Goal: Check status

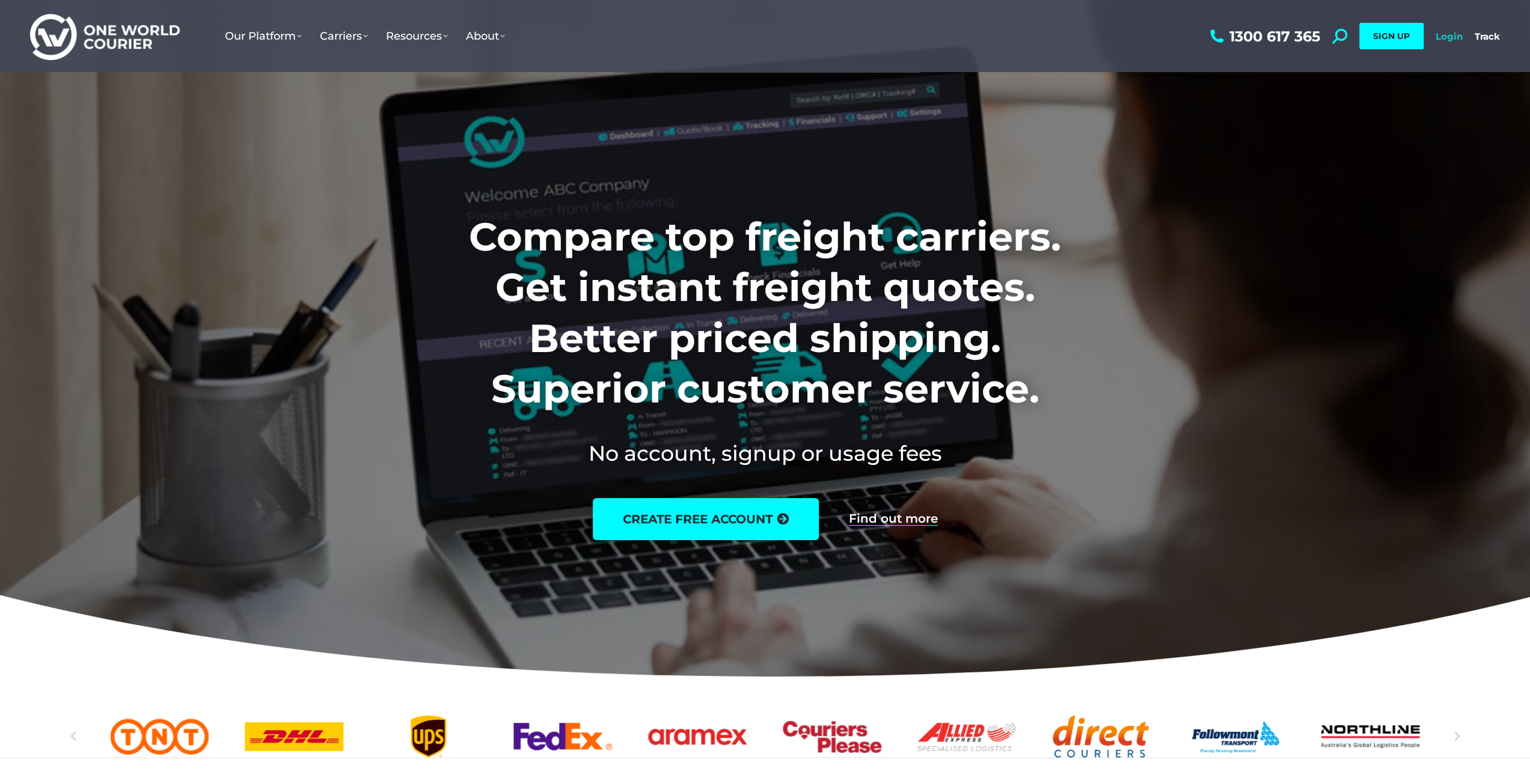
click at [1452, 31] on link "Login" at bounding box center [1449, 36] width 27 height 11
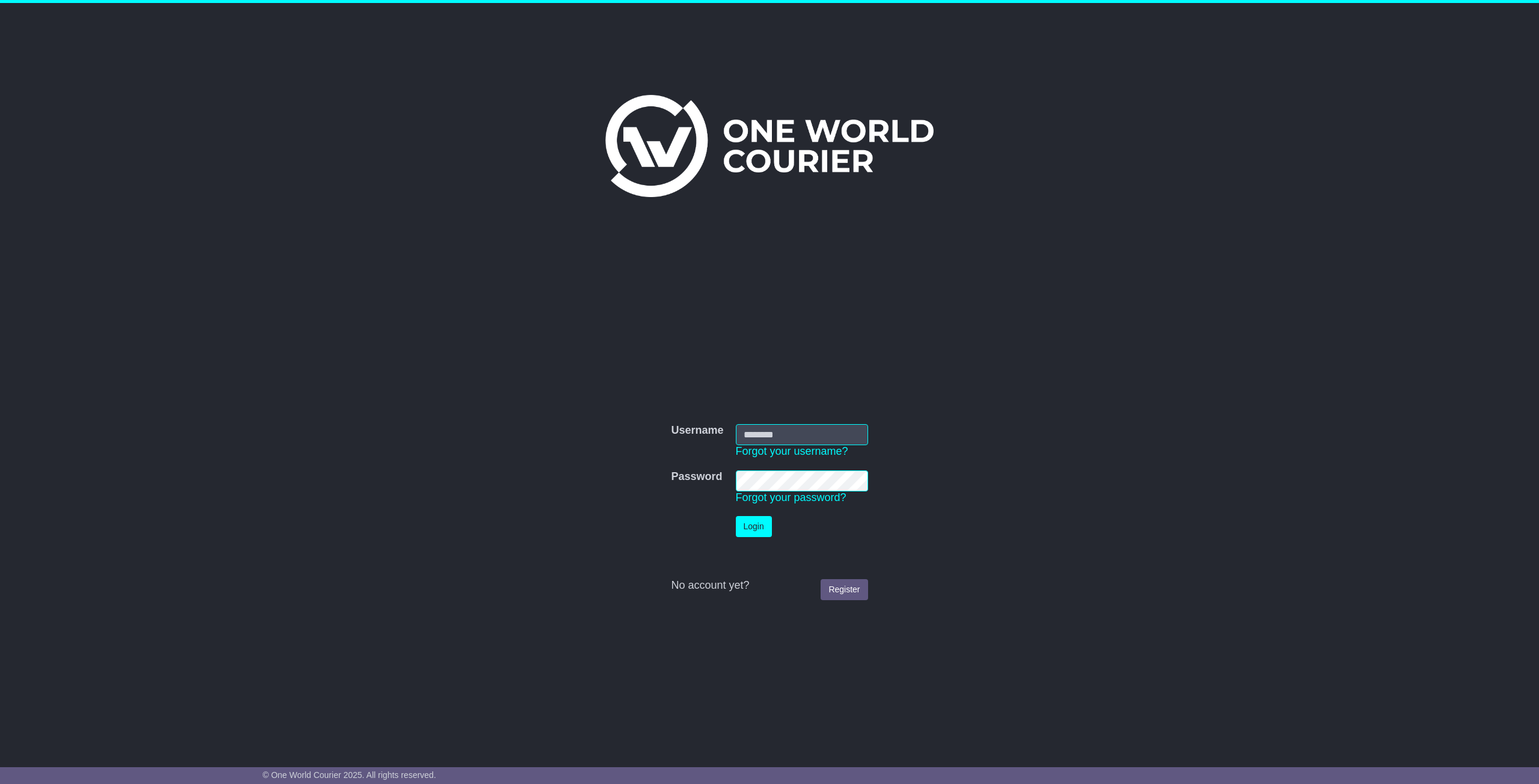
type input "**********"
click at [756, 525] on button "Login" at bounding box center [754, 526] width 36 height 21
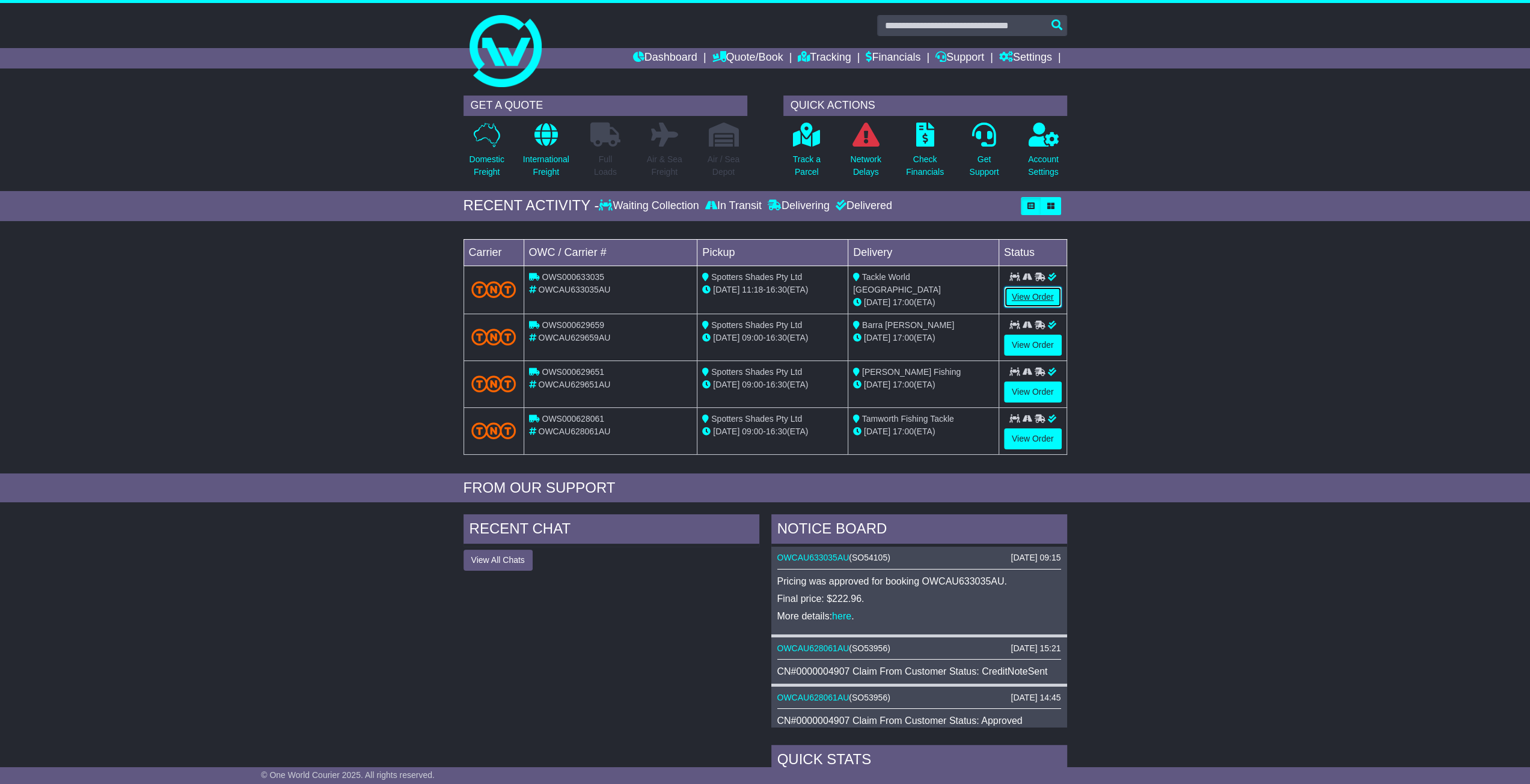
click at [1029, 294] on link "View Order" at bounding box center [1032, 297] width 58 height 21
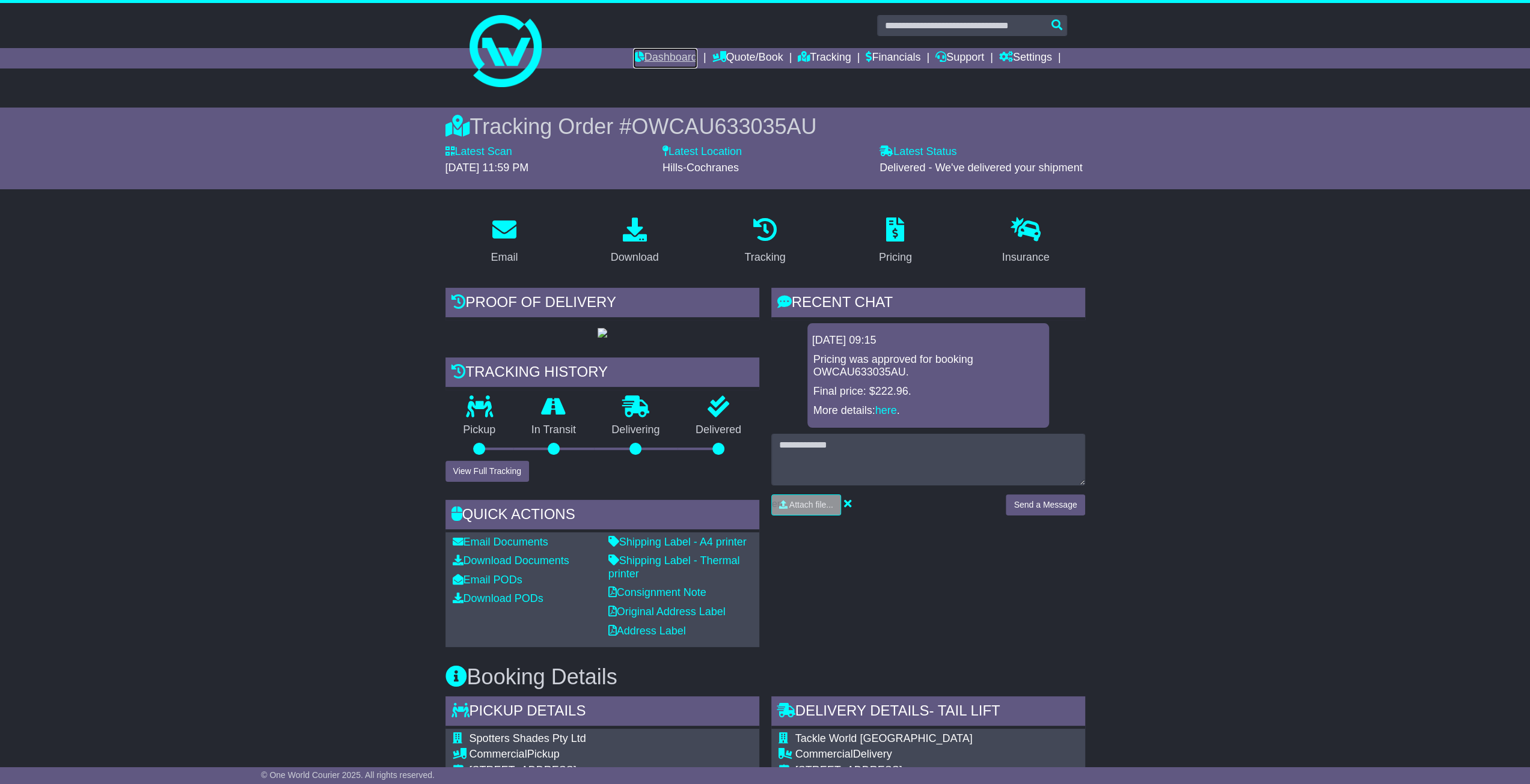
click at [671, 54] on link "Dashboard" at bounding box center [665, 58] width 64 height 20
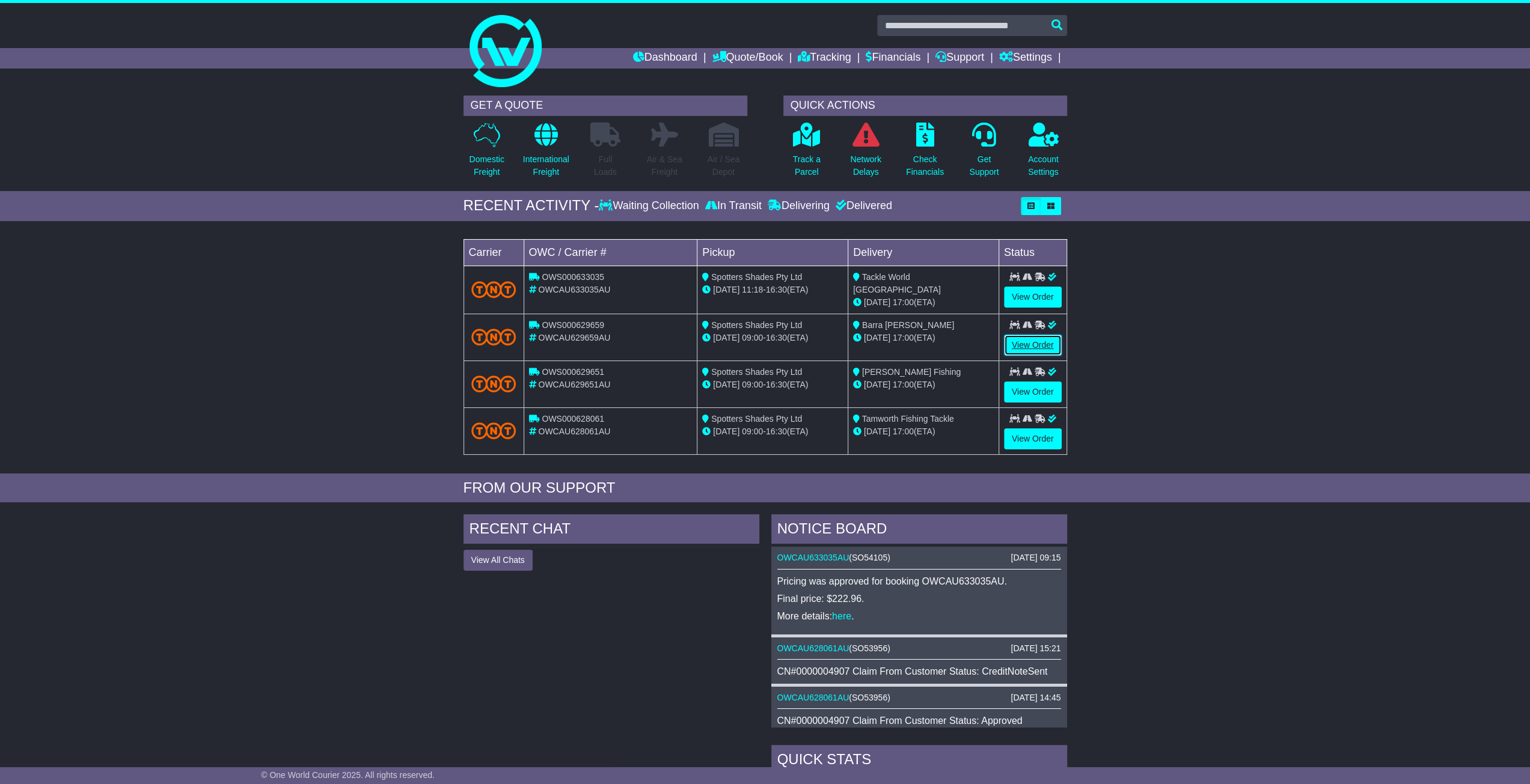
click at [1031, 340] on link "View Order" at bounding box center [1032, 345] width 58 height 21
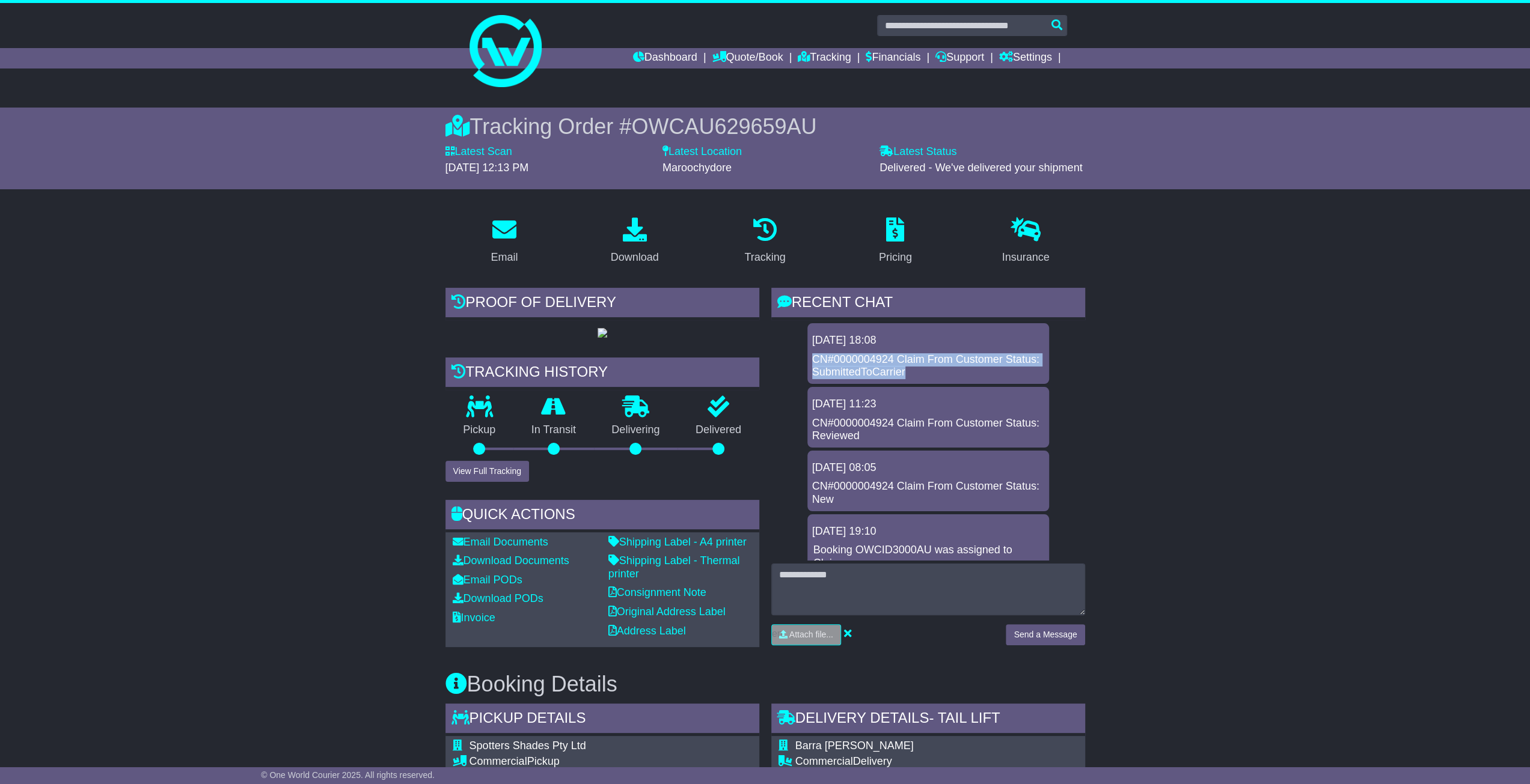
drag, startPoint x: 958, startPoint y: 370, endPoint x: 806, endPoint y: 358, distance: 152.5
click at [806, 358] on div "[DATE] 18:08 CN#0000004924 Claim From Customer Status: SubmittedToCarrier [DATE…" at bounding box center [928, 771] width 314 height 896
click at [815, 359] on div "CN#0000004924 Claim From Customer Status: SubmittedToCarrier" at bounding box center [928, 366] width 232 height 25
click at [878, 497] on div "CN#0000004924 Claim From Customer Status: New" at bounding box center [928, 492] width 232 height 25
